Goal: Task Accomplishment & Management: Use online tool/utility

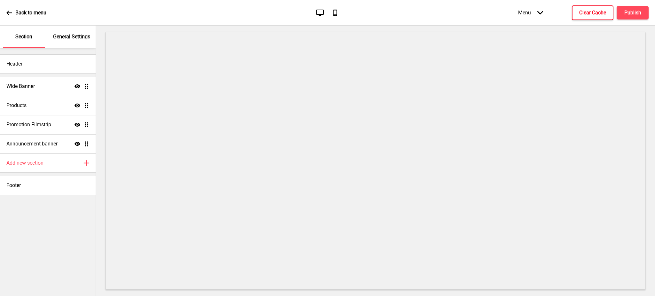
click at [600, 12] on h4 "Clear Cache" at bounding box center [592, 12] width 27 height 7
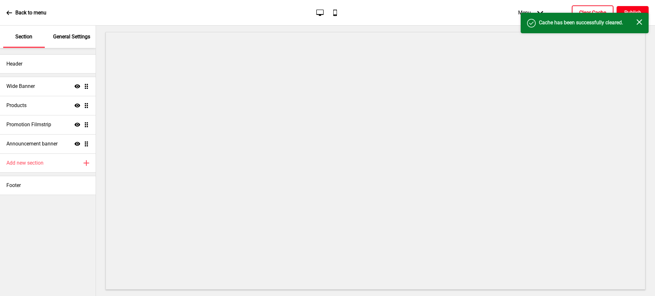
click at [628, 9] on h4 "Publish" at bounding box center [632, 12] width 17 height 7
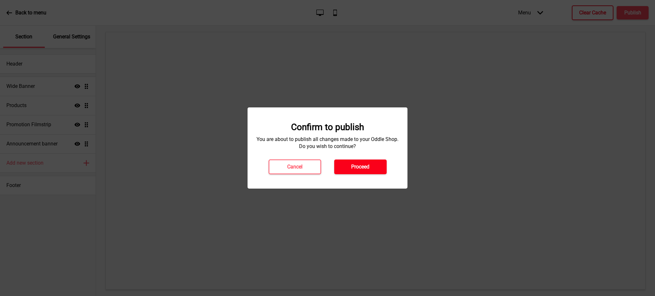
click at [374, 163] on button "Proceed" at bounding box center [360, 167] width 52 height 15
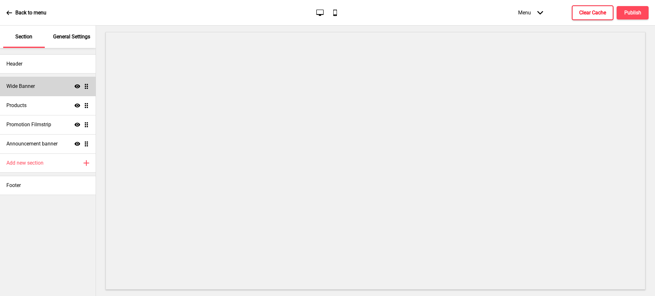
click at [46, 82] on div "Wide Banner Show Drag" at bounding box center [48, 86] width 96 height 19
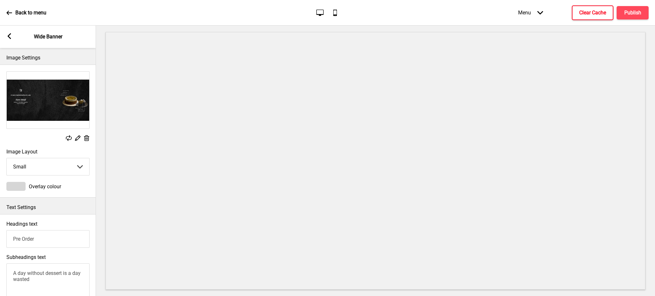
click at [12, 36] on rect at bounding box center [9, 36] width 6 height 6
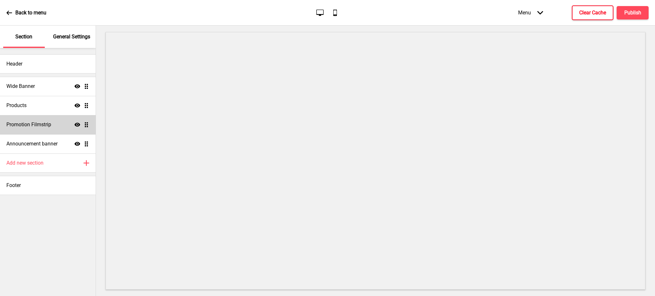
click at [42, 122] on h4 "Promotion Filmstrip" at bounding box center [28, 124] width 45 height 7
select select "center"
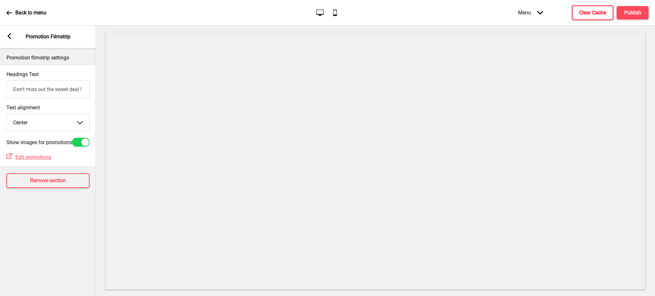
click at [12, 38] on rect at bounding box center [9, 36] width 6 height 6
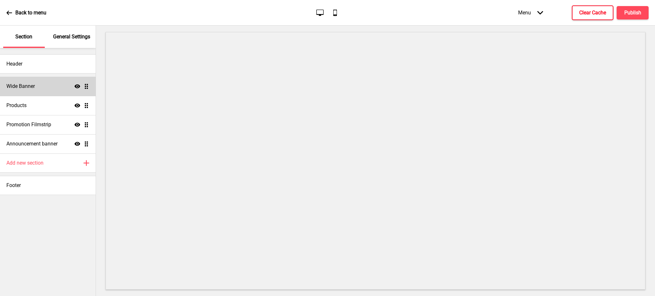
click at [37, 83] on div "Wide Banner Show Drag" at bounding box center [48, 86] width 96 height 19
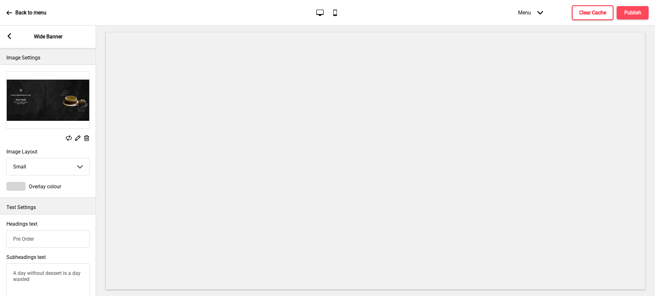
click at [11, 36] on rect at bounding box center [9, 36] width 6 height 6
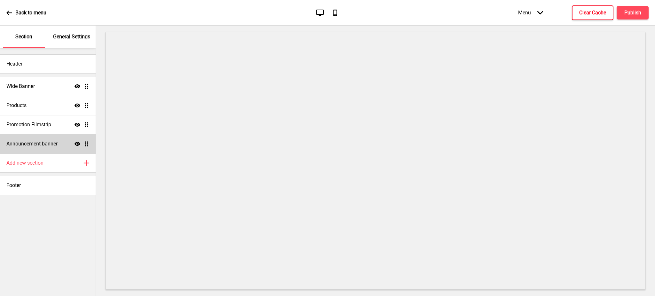
click at [68, 143] on div "Announcement banner Show Drag" at bounding box center [48, 143] width 96 height 19
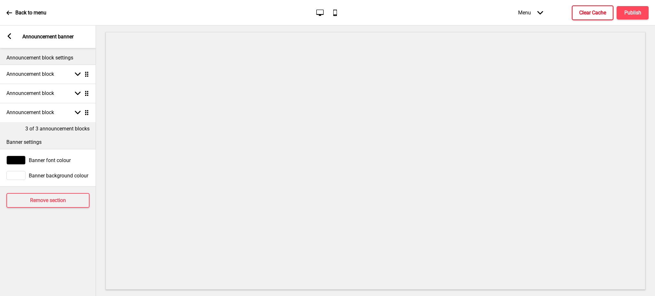
click at [7, 34] on rect at bounding box center [9, 36] width 6 height 6
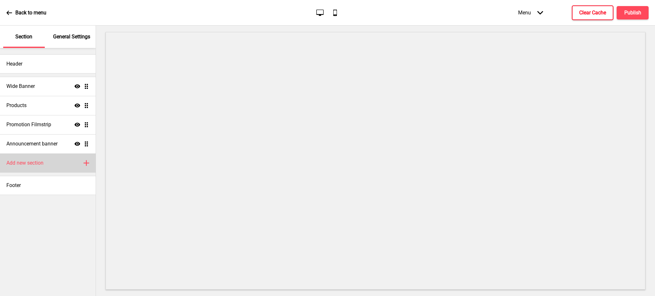
click at [86, 161] on icon at bounding box center [86, 163] width 5 height 5
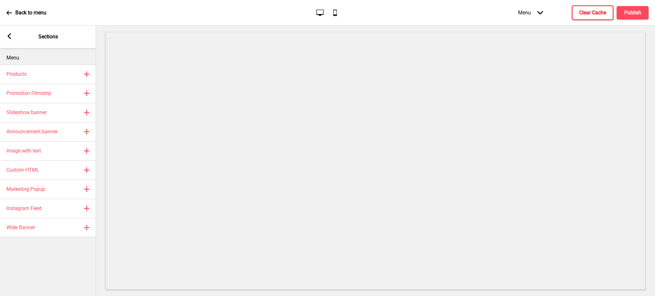
click at [11, 36] on rect at bounding box center [9, 36] width 6 height 6
